Goal: Task Accomplishment & Management: Use online tool/utility

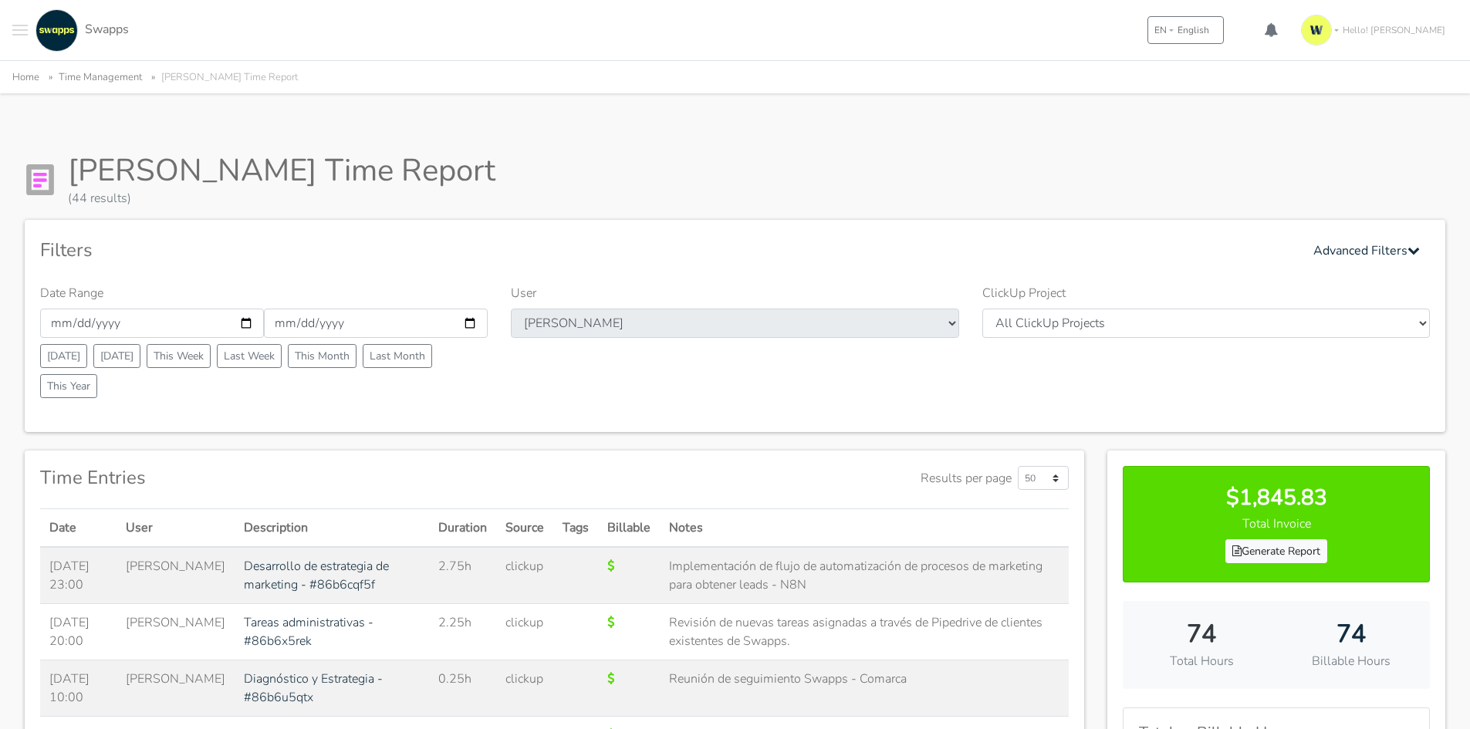
scroll to position [232, 0]
